Goal: Task Accomplishment & Management: Complete application form

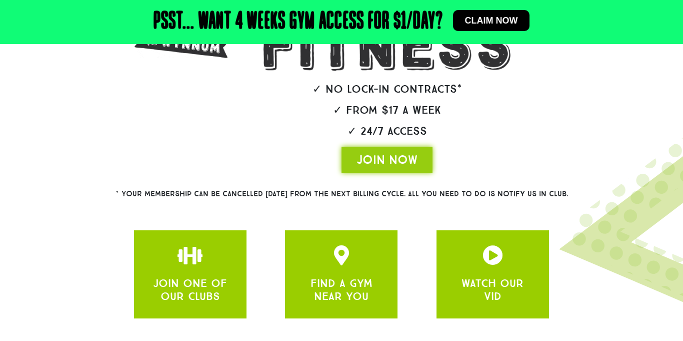
scroll to position [279, 0]
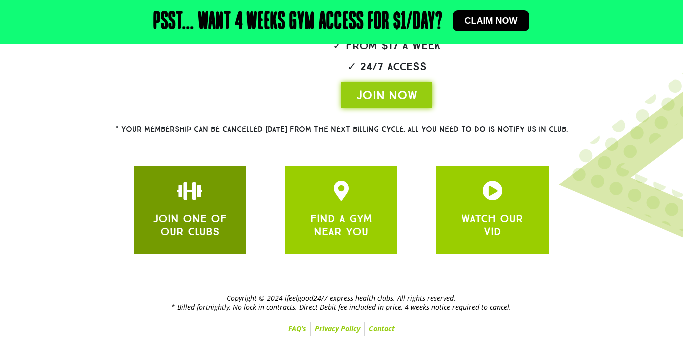
click at [225, 183] on div at bounding box center [190, 191] width 83 height 20
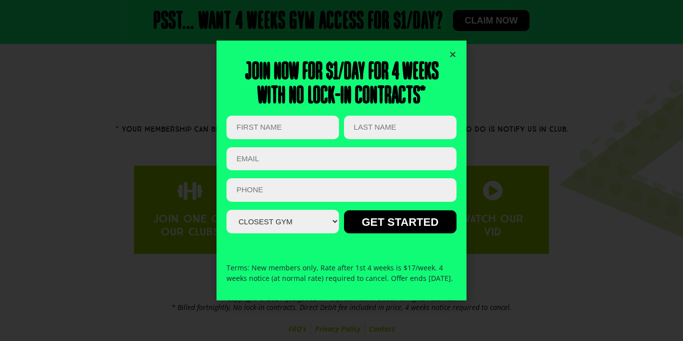
click at [322, 218] on select "Closest Gym [GEOGRAPHIC_DATA] [GEOGRAPHIC_DATA] [GEOGRAPHIC_DATA] [GEOGRAPHIC_D…" at bounding box center [283, 222] width 113 height 24
click at [325, 216] on select "Closest Gym [GEOGRAPHIC_DATA] [GEOGRAPHIC_DATA] [GEOGRAPHIC_DATA] [GEOGRAPHIC_D…" at bounding box center [283, 222] width 113 height 24
click at [454, 51] on icon "Close" at bounding box center [453, 55] width 8 height 8
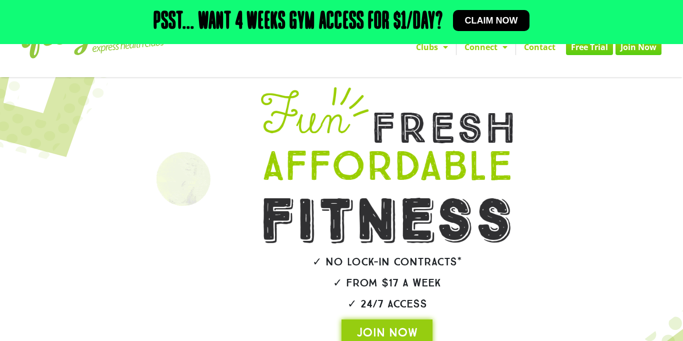
scroll to position [0, 0]
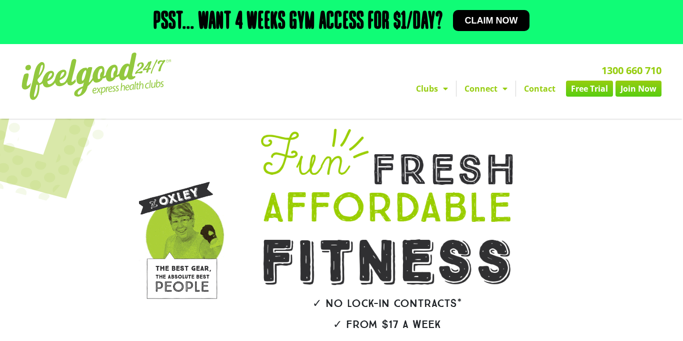
click at [549, 85] on link "Contact" at bounding box center [540, 89] width 48 height 16
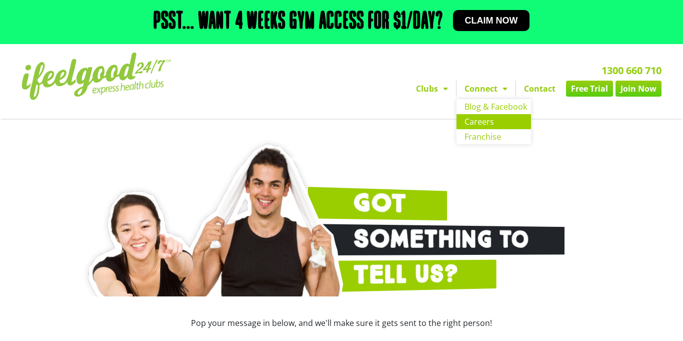
click at [496, 121] on link "Careers" at bounding box center [494, 121] width 75 height 15
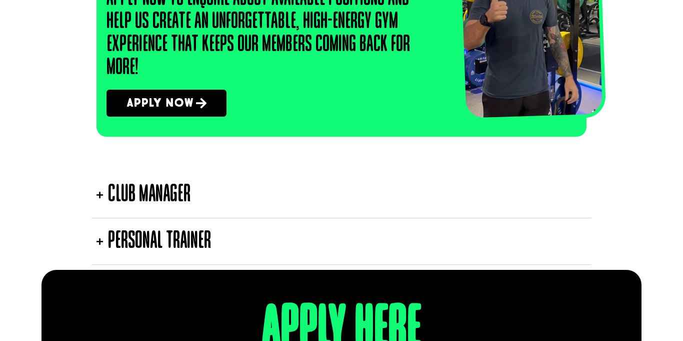
scroll to position [1745, 0]
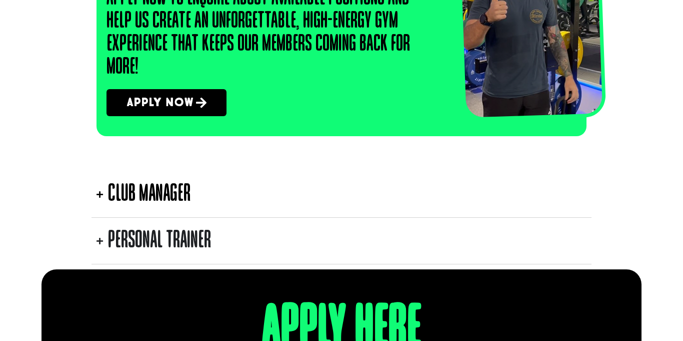
click at [126, 248] on div "Personal Trainer" at bounding box center [159, 241] width 103 height 36
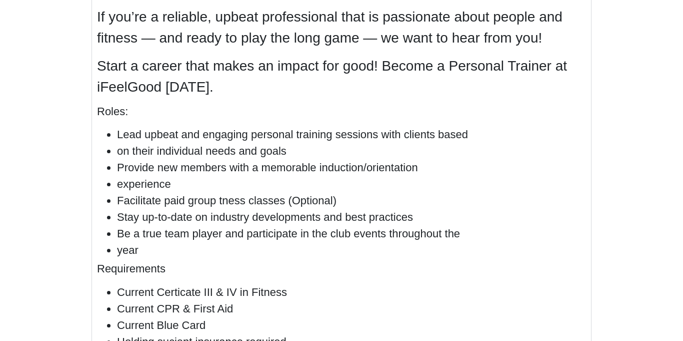
scroll to position [2336, 0]
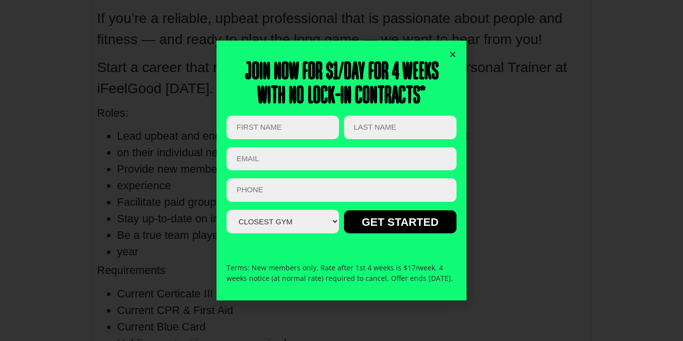
click at [455, 51] on icon "Close" at bounding box center [453, 55] width 8 height 8
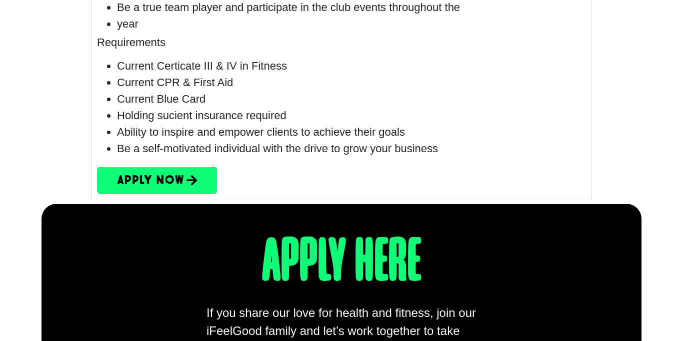
scroll to position [2569, 0]
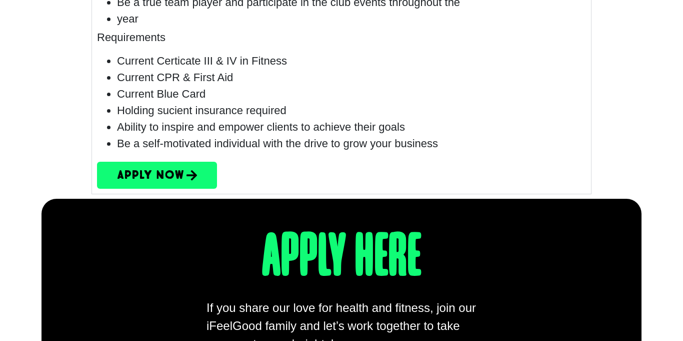
click at [190, 188] on link "Apply Now" at bounding box center [157, 174] width 120 height 27
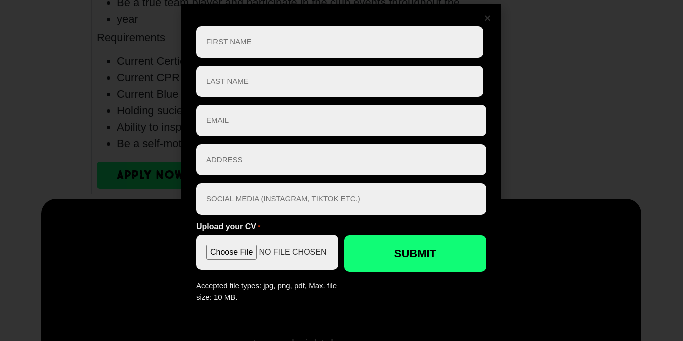
click at [264, 45] on input "First" at bounding box center [340, 42] width 287 height 32
drag, startPoint x: 264, startPoint y: 45, endPoint x: 240, endPoint y: 153, distance: 111.0
click at [240, 153] on div "First Name * First Last Name * Last Email * Address * Social Media * Upload you…" at bounding box center [342, 164] width 290 height 277
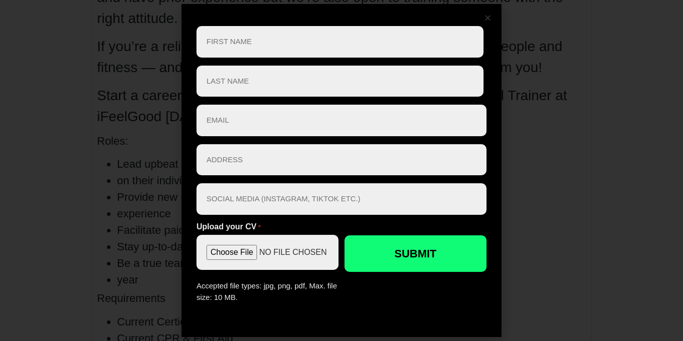
scroll to position [2307, 0]
click at [432, 40] on input "First" at bounding box center [340, 42] width 287 height 32
type input "S"
type input "STepheno"
click at [414, 80] on input "Last" at bounding box center [340, 82] width 287 height 32
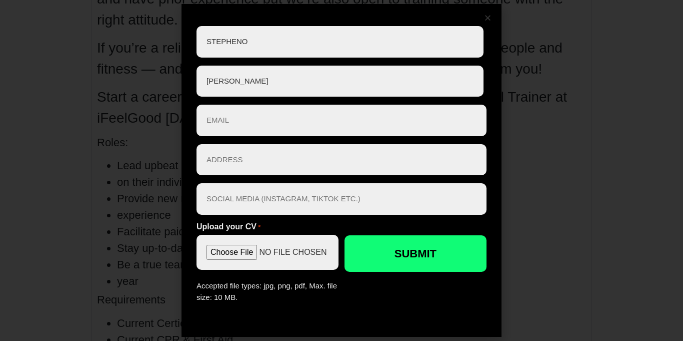
type input "george"
click at [400, 116] on input "Email *" at bounding box center [342, 121] width 290 height 32
type input "stephenogeorge132GMAIL.COM"
click at [381, 149] on input "Address *" at bounding box center [342, 160] width 290 height 32
type input "4 JUNIPER ST, HEATHWOOD"
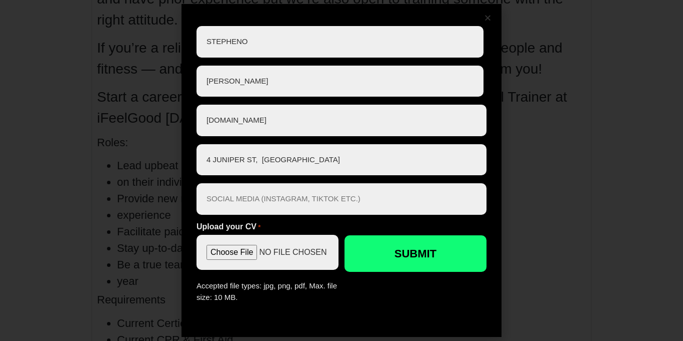
click at [308, 202] on input "Social Media *" at bounding box center [342, 199] width 290 height 32
click at [240, 251] on input "Upload your CV *" at bounding box center [268, 252] width 142 height 35
type input "C:\fakepath\Steph George PT cv.docx.pdf"
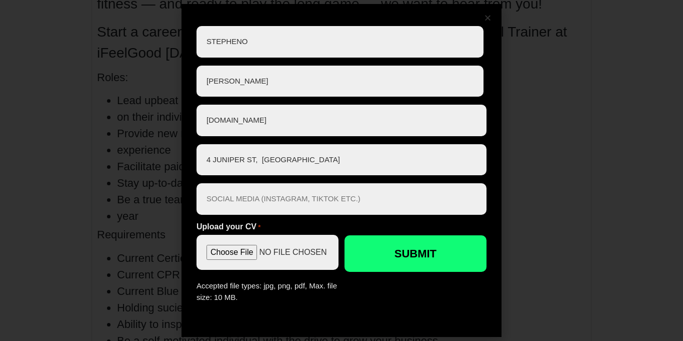
scroll to position [2382, 0]
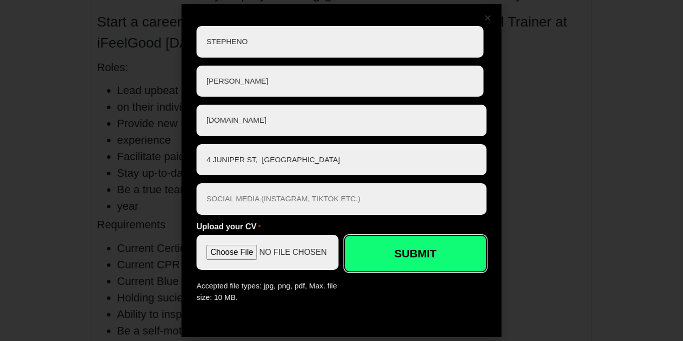
click at [391, 262] on input "Submit" at bounding box center [416, 253] width 142 height 37
click at [402, 264] on input "Submit" at bounding box center [416, 253] width 142 height 37
click at [398, 247] on input "Submit" at bounding box center [416, 253] width 142 height 37
click at [365, 197] on input "Social Media *" at bounding box center [342, 199] width 290 height 32
paste input "https://www.instagram.com/p.r_fitness?igsh=dzhidm9tYXdtdzl5&utm_source=qr"
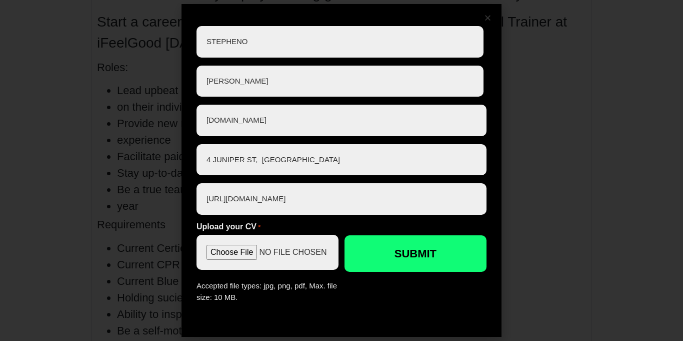
scroll to position [0, 74]
type input "https://www.instagram.com/p.r_fitness?igsh=dzhidm9tYXdtdzl5&utm_source=qr"
click at [371, 248] on input "Submit" at bounding box center [416, 253] width 142 height 37
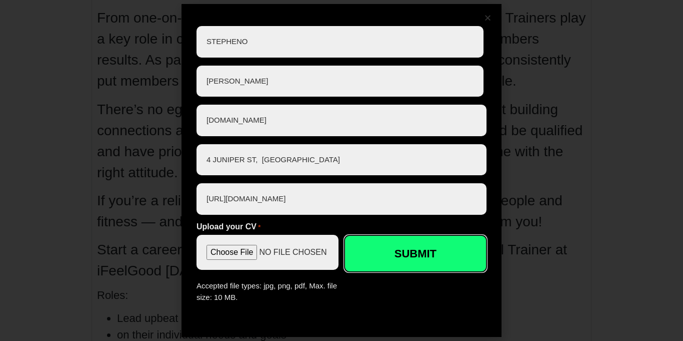
scroll to position [2093, 0]
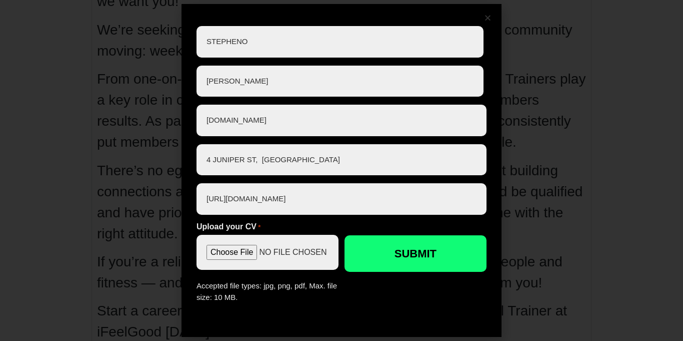
drag, startPoint x: 338, startPoint y: 120, endPoint x: 162, endPoint y: 116, distance: 176.1
click at [162, 116] on div "" * " indicates required fields First Name * STepheno First Last Name * george …" at bounding box center [341, 170] width 683 height 341
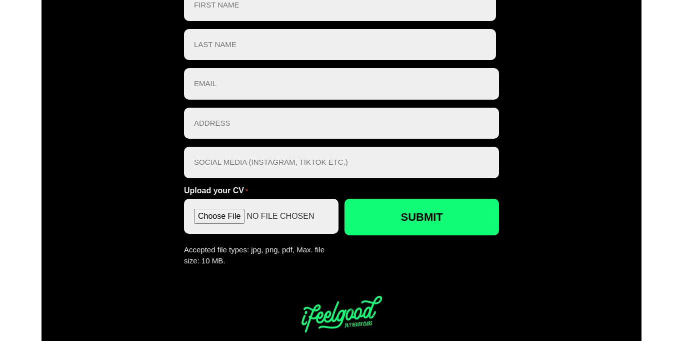
scroll to position [3113, 0]
